Goal: Information Seeking & Learning: Learn about a topic

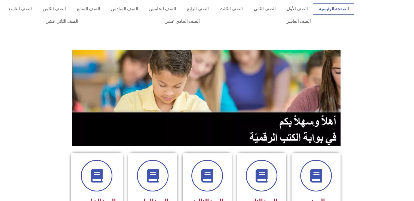
click at [405, 119] on section at bounding box center [207, 98] width 414 height 104
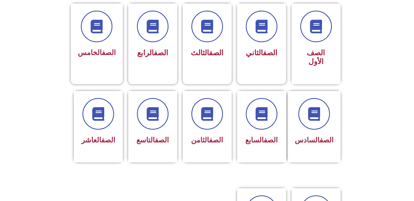
scroll to position [152, 0]
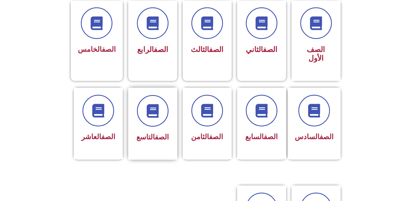
click at [174, 124] on div "الصف التاسع" at bounding box center [152, 124] width 49 height 72
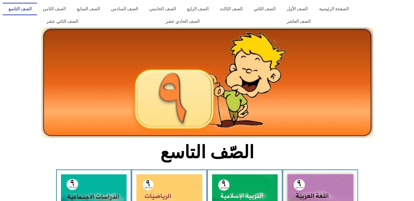
scroll to position [175, 0]
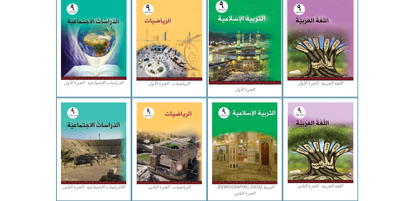
click at [247, 56] on img at bounding box center [244, 39] width 72 height 89
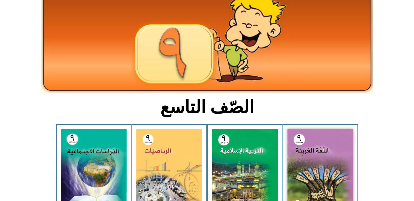
scroll to position [0, 0]
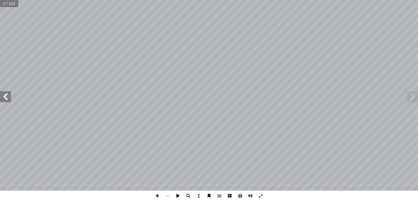
click at [5, 95] on span at bounding box center [5, 96] width 11 height 11
click at [5, 100] on span at bounding box center [5, 96] width 11 height 11
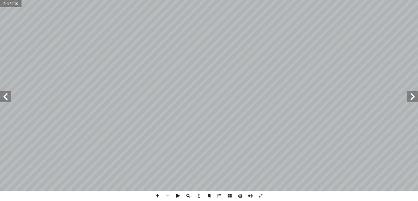
click at [5, 100] on span at bounding box center [5, 96] width 11 height 11
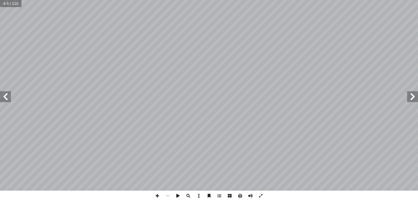
click at [5, 100] on span at bounding box center [5, 96] width 11 height 11
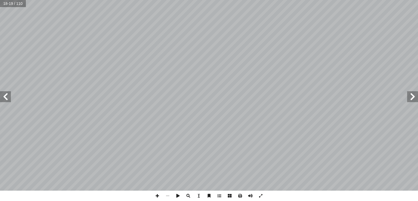
click at [5, 100] on span at bounding box center [5, 96] width 11 height 11
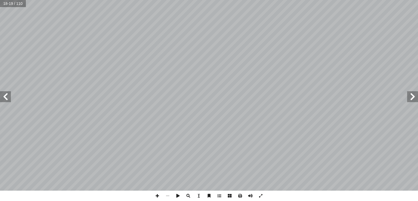
click at [5, 100] on span at bounding box center [5, 96] width 11 height 11
click at [5, 98] on span at bounding box center [5, 96] width 11 height 11
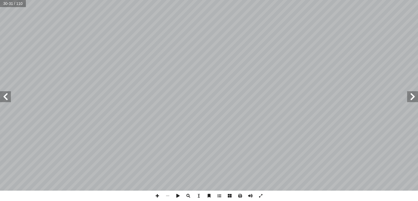
click at [5, 98] on span at bounding box center [5, 96] width 11 height 11
click at [413, 95] on span at bounding box center [412, 96] width 11 height 11
click at [413, 99] on span at bounding box center [412, 96] width 11 height 11
click at [239, 195] on span at bounding box center [240, 195] width 10 height 10
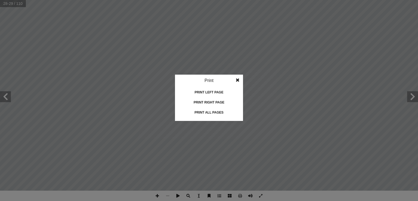
click at [210, 110] on div "Print all pages" at bounding box center [209, 112] width 54 height 9
click at [236, 80] on span at bounding box center [238, 80] width 10 height 11
